Goal: Information Seeking & Learning: Understand process/instructions

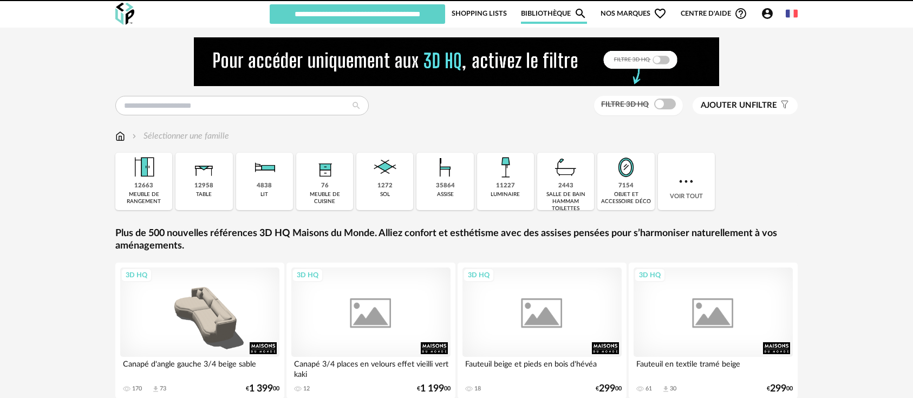
scroll to position [257, 0]
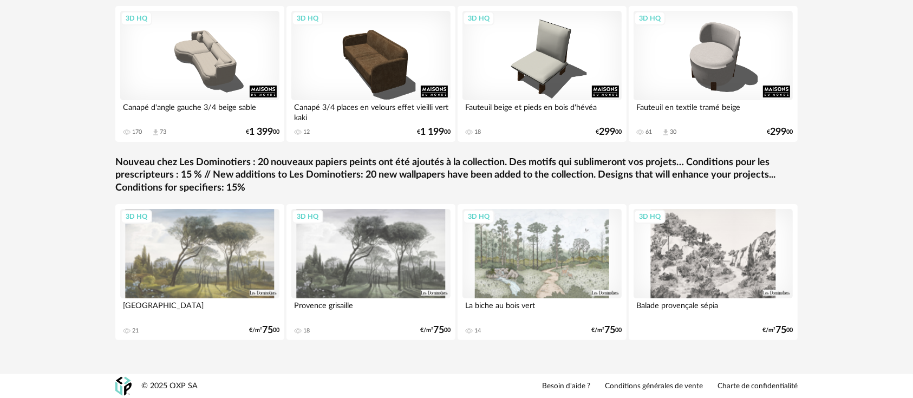
click at [749, 385] on link "Charte de confidentialité" at bounding box center [757, 387] width 80 height 10
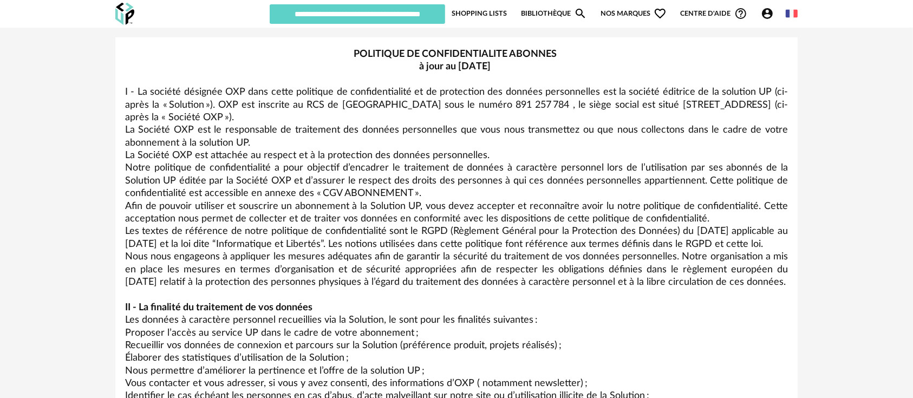
drag, startPoint x: 221, startPoint y: 116, endPoint x: 250, endPoint y: 261, distance: 148.4
click at [250, 251] on p "Les textes de référence de notre politique de confidentialité sont le RGPD (Règ…" at bounding box center [456, 237] width 662 height 25
drag, startPoint x: 266, startPoint y: 120, endPoint x: 272, endPoint y: 239, distance: 119.2
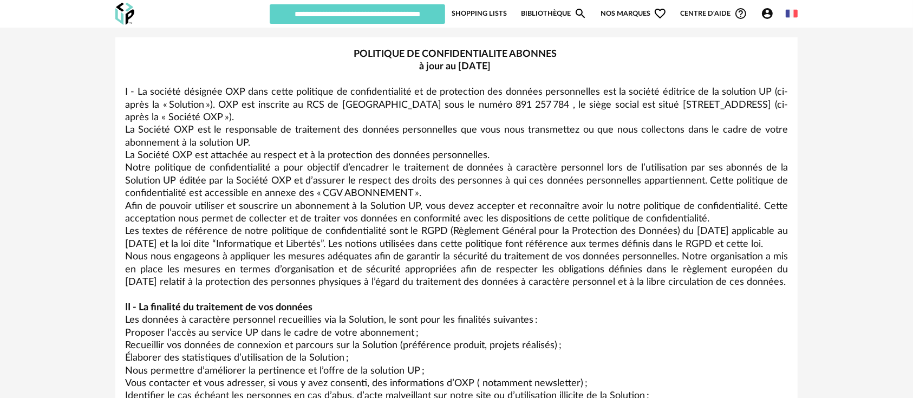
click at [273, 239] on p "Les textes de référence de notre politique de confidentialité sont le RGPD (Règ…" at bounding box center [456, 237] width 662 height 25
click at [281, 239] on p "Les textes de référence de notre politique de confidentialité sont le RGPD (Règ…" at bounding box center [456, 237] width 662 height 25
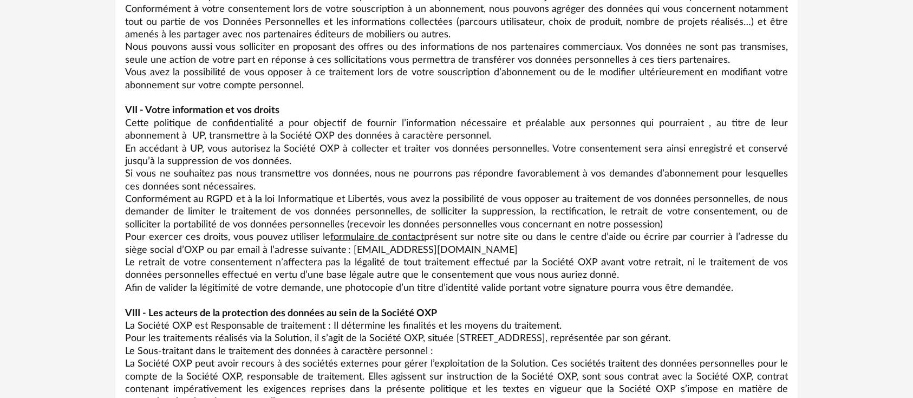
click at [457, 204] on p "Conformément au RGPD et à la loi Informatique et Libertés, vous avez la possibi…" at bounding box center [456, 212] width 662 height 38
drag, startPoint x: 387, startPoint y: 247, endPoint x: 343, endPoint y: 252, distance: 44.1
click at [343, 252] on p "Pour exercer ces droits, vous pouvez utiliser le  formulaire de contact  présen…" at bounding box center [456, 243] width 662 height 25
click at [227, 214] on p "Conformément au RGPD et à la loi Informatique et Libertés, vous avez la possibi…" at bounding box center [456, 212] width 662 height 38
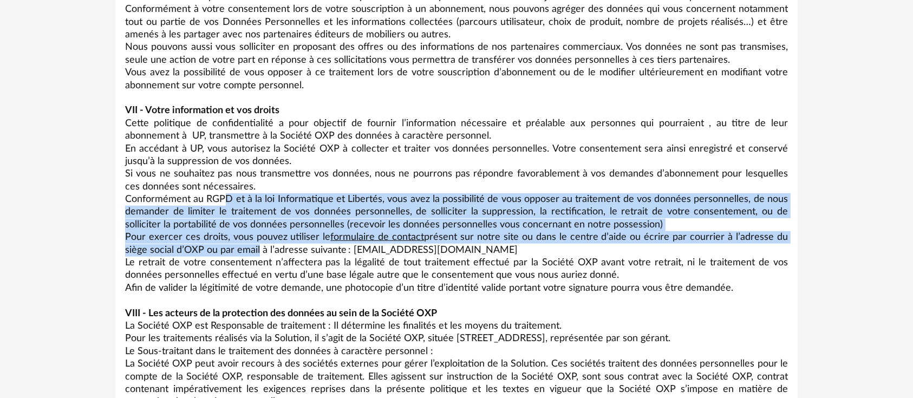
drag, startPoint x: 225, startPoint y: 195, endPoint x: 231, endPoint y: 256, distance: 61.5
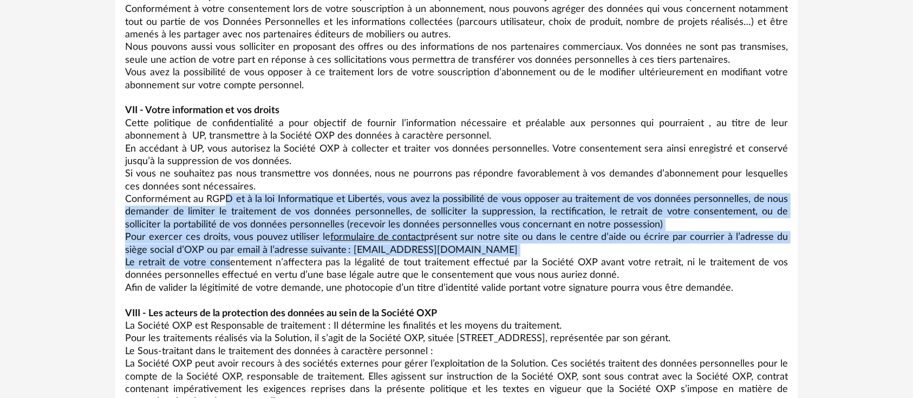
click at [231, 257] on p "Le retrait de votre consentement n’affectera pas la légalité de tout traitement…" at bounding box center [456, 269] width 662 height 25
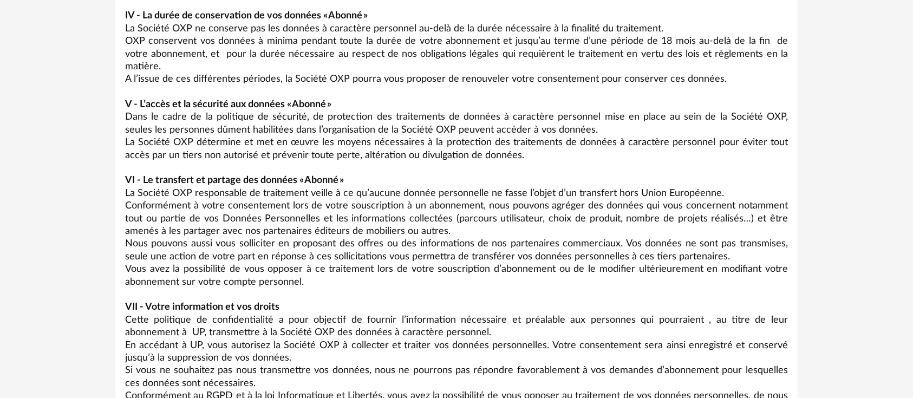
scroll to position [526, 0]
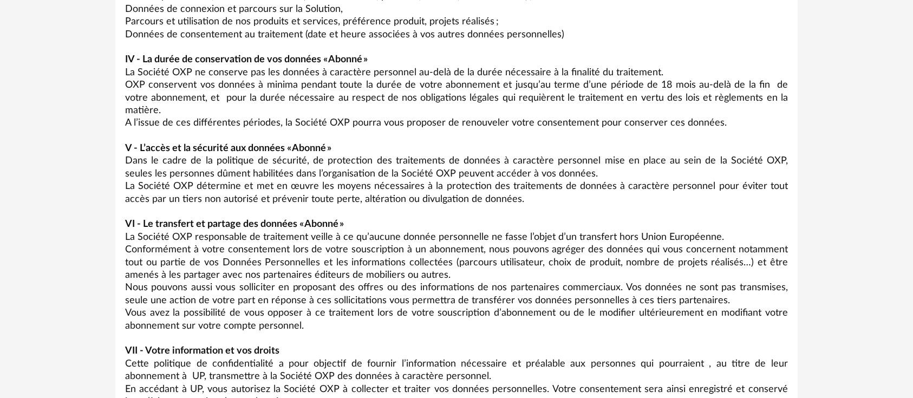
scroll to position [257, 0]
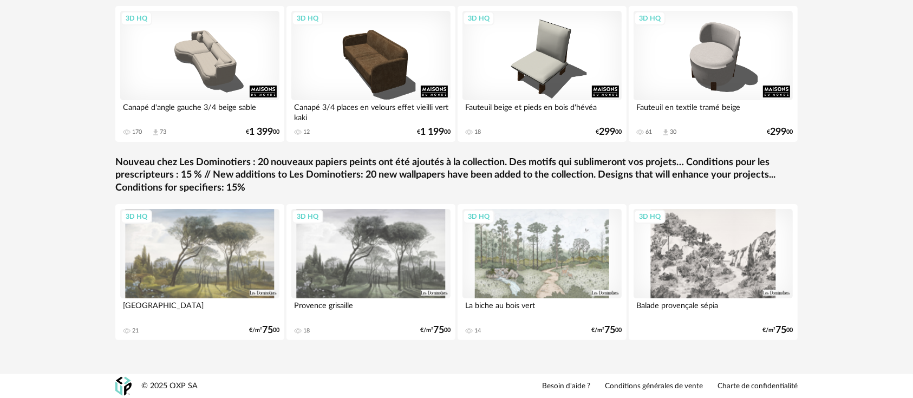
click at [620, 383] on link "Conditions générales de vente" at bounding box center [654, 387] width 98 height 10
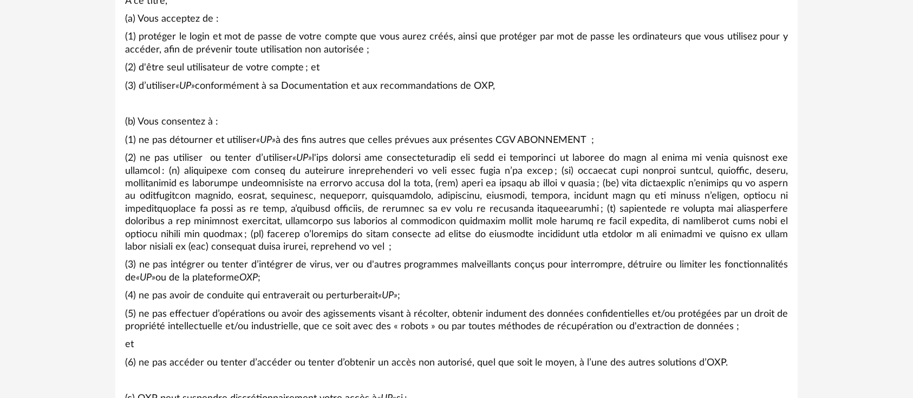
scroll to position [721, 0]
